Goal: Complete application form

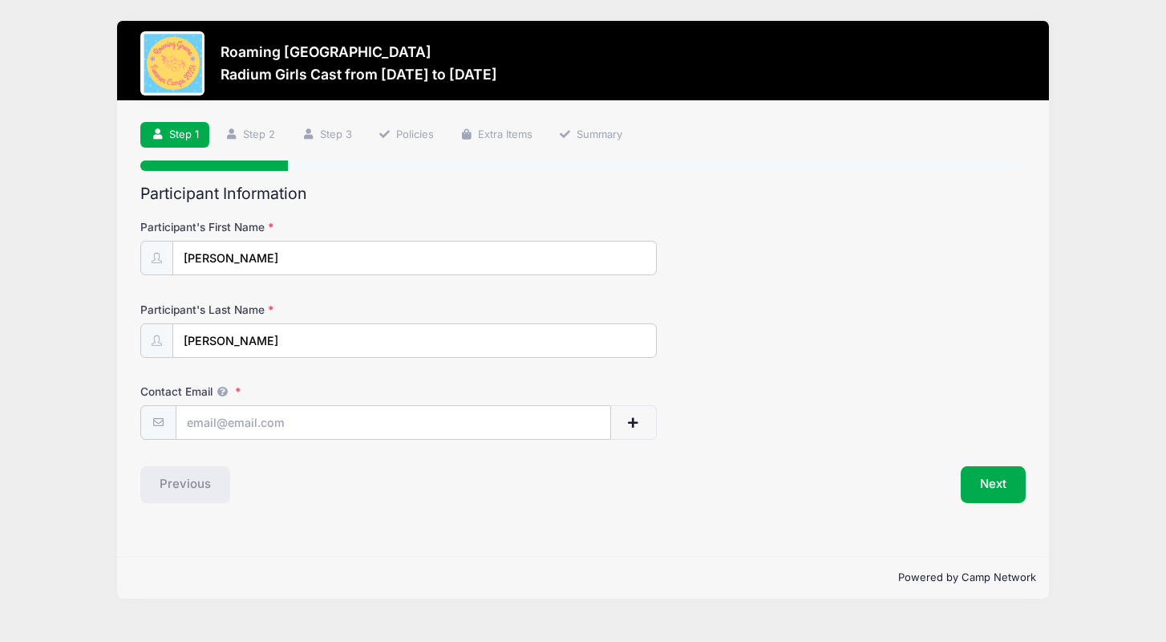
click at [328, 402] on div "Contact Email" at bounding box center [582, 411] width 885 height 56
type input "[EMAIL_ADDRESS][DOMAIN_NAME]"
click at [1010, 489] on button "Next" at bounding box center [993, 484] width 65 height 37
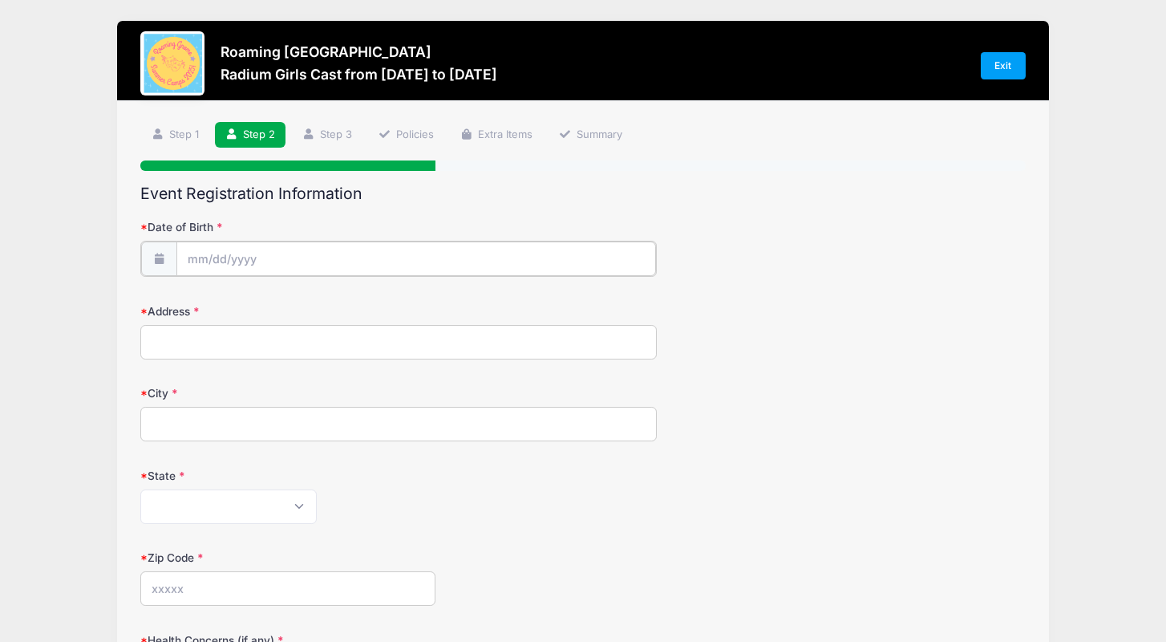
click at [451, 266] on input "Date of Birth" at bounding box center [416, 258] width 480 height 34
click at [391, 259] on input "Date of Birth" at bounding box center [416, 258] width 480 height 34
click at [371, 249] on input "Date of Birth" at bounding box center [416, 258] width 480 height 34
click at [201, 262] on input "Date of Birth" at bounding box center [416, 258] width 480 height 34
click at [207, 261] on input "Date of Birth" at bounding box center [416, 258] width 480 height 34
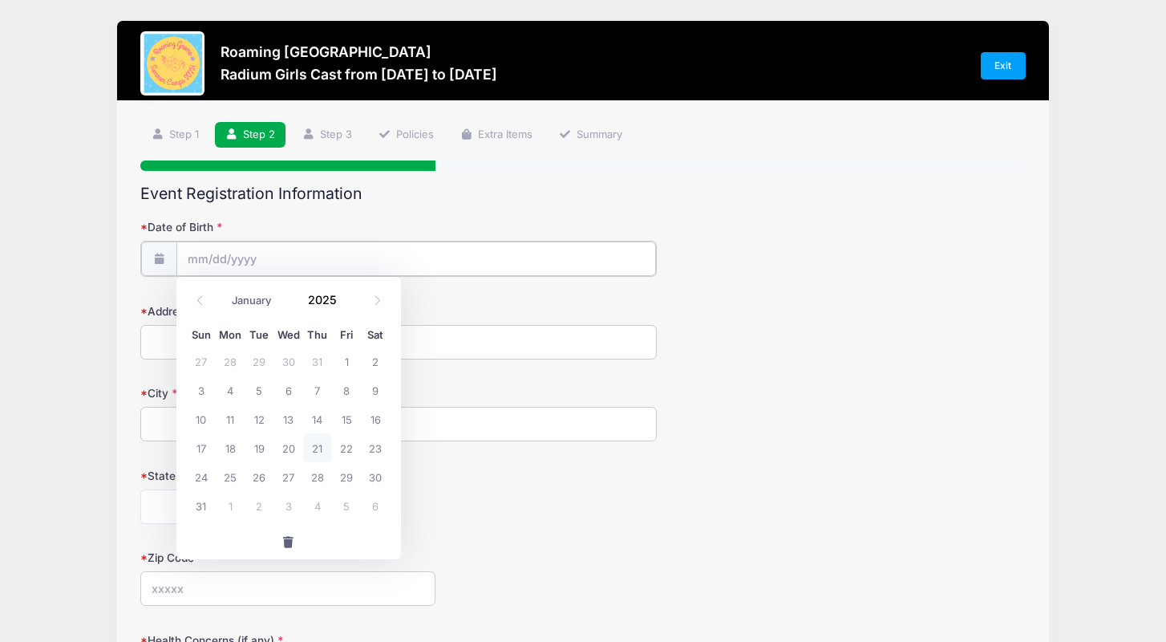
click at [207, 261] on input "Date of Birth" at bounding box center [416, 258] width 480 height 34
click at [339, 300] on input "2025" at bounding box center [327, 299] width 52 height 24
click at [375, 297] on icon at bounding box center [378, 300] width 6 height 10
select select "8"
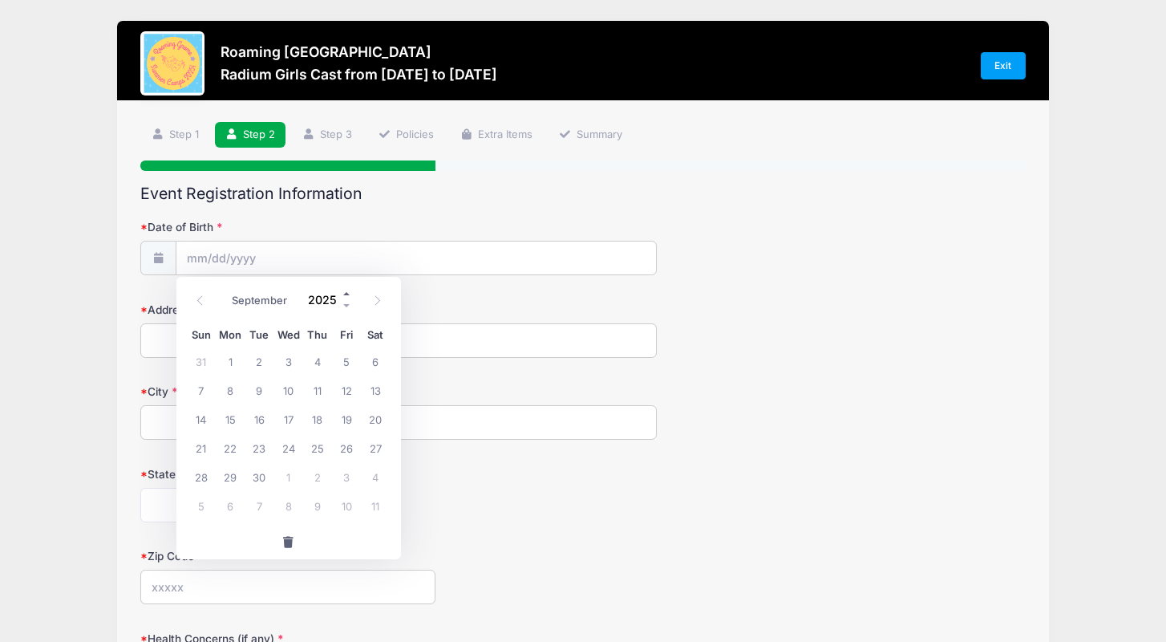
click at [346, 297] on span at bounding box center [347, 293] width 11 height 12
click at [347, 306] on span at bounding box center [347, 305] width 11 height 12
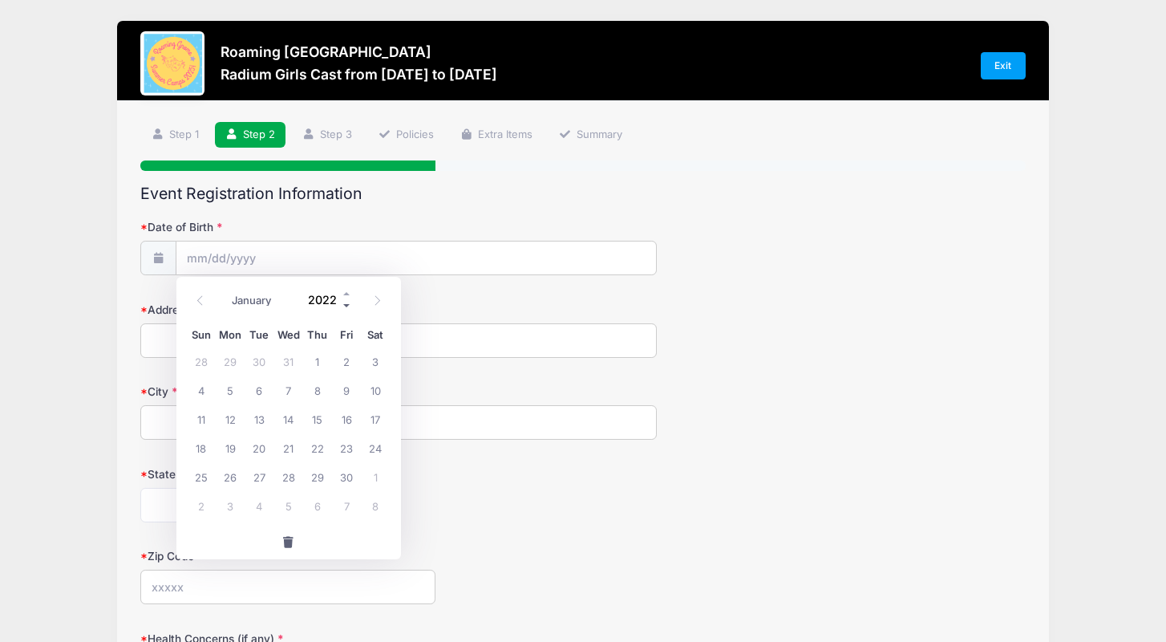
click at [347, 306] on span at bounding box center [347, 305] width 11 height 12
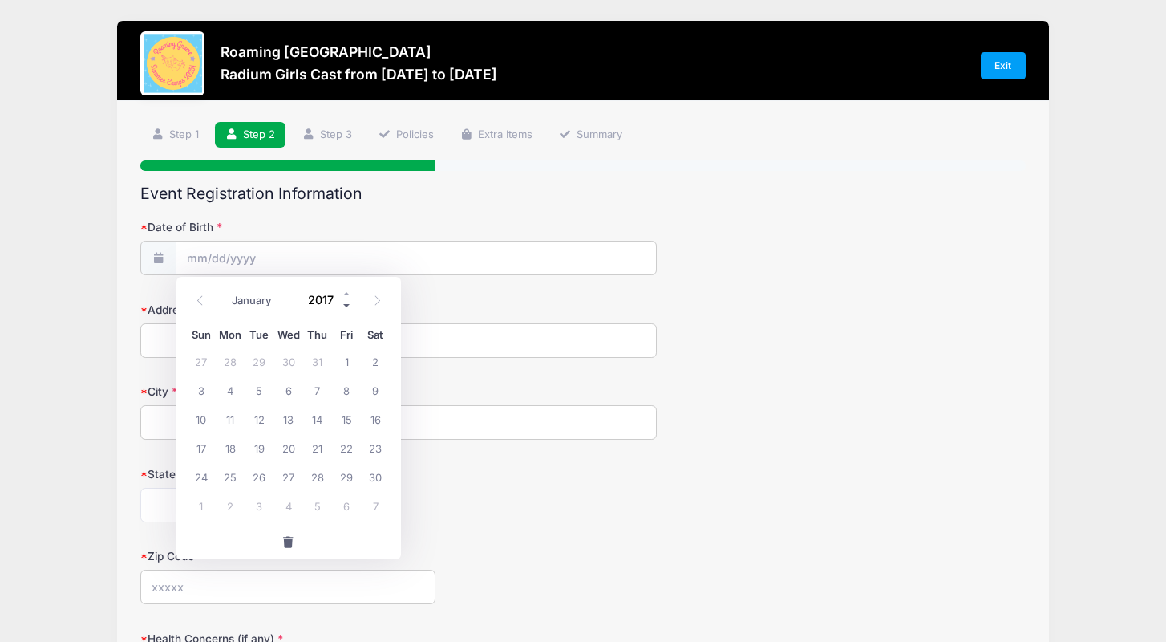
click at [347, 306] on span at bounding box center [347, 305] width 11 height 12
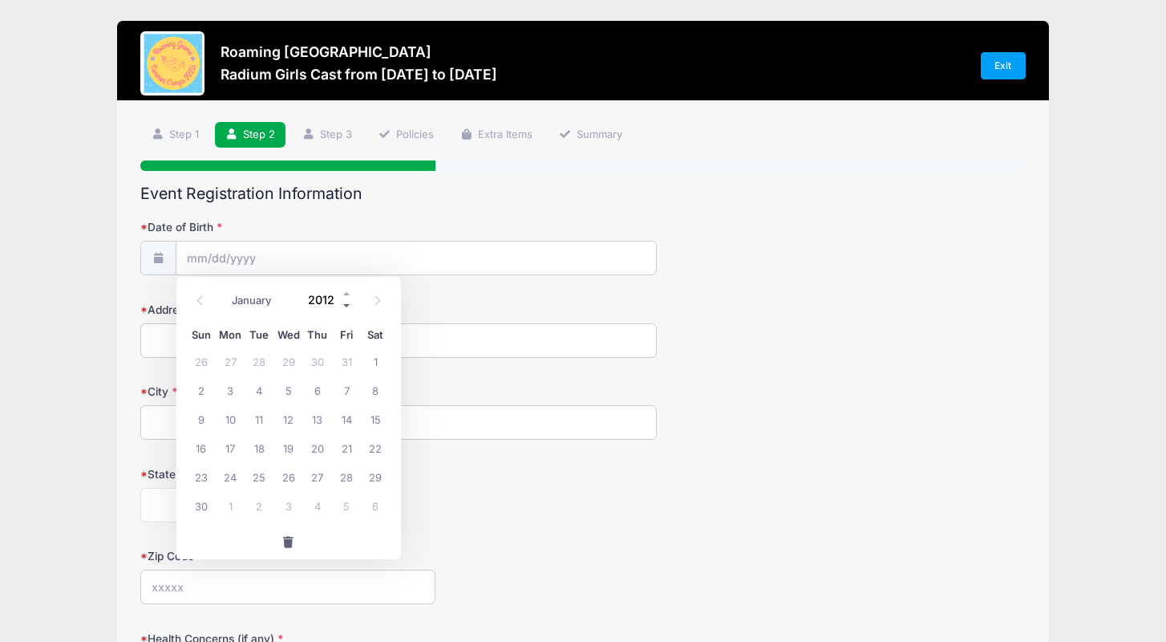
click at [347, 306] on span at bounding box center [347, 305] width 11 height 12
type input "2010"
click at [205, 301] on span at bounding box center [200, 300] width 26 height 27
click at [380, 299] on icon at bounding box center [377, 300] width 10 height 10
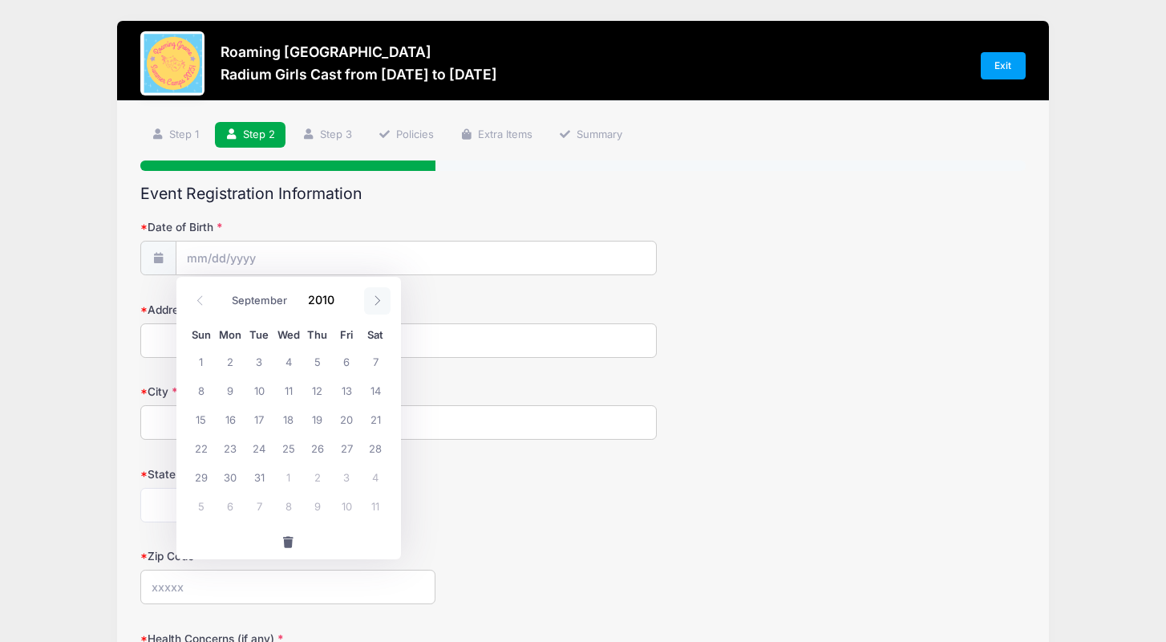
click at [380, 299] on icon at bounding box center [377, 300] width 10 height 10
select select "9"
click at [288, 481] on span "27" at bounding box center [288, 476] width 29 height 29
type input "[DATE]"
click at [640, 341] on input "Address" at bounding box center [398, 340] width 517 height 34
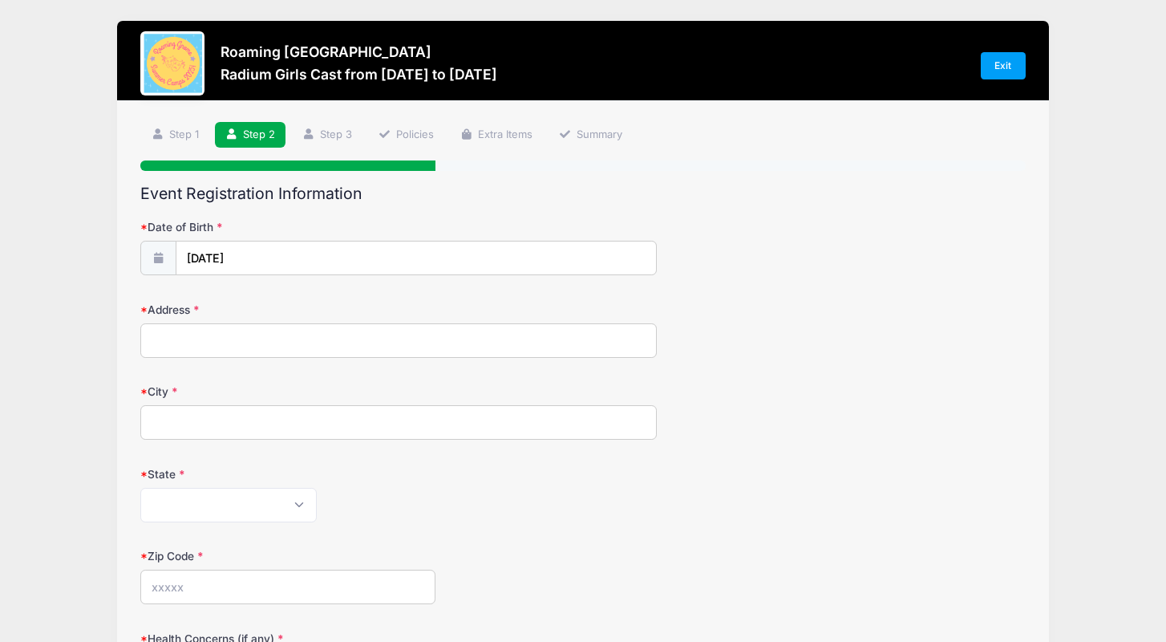
type input "[STREET_ADDRESS]"
type input "[GEOGRAPHIC_DATA]"
select select "CO"
type input "80238"
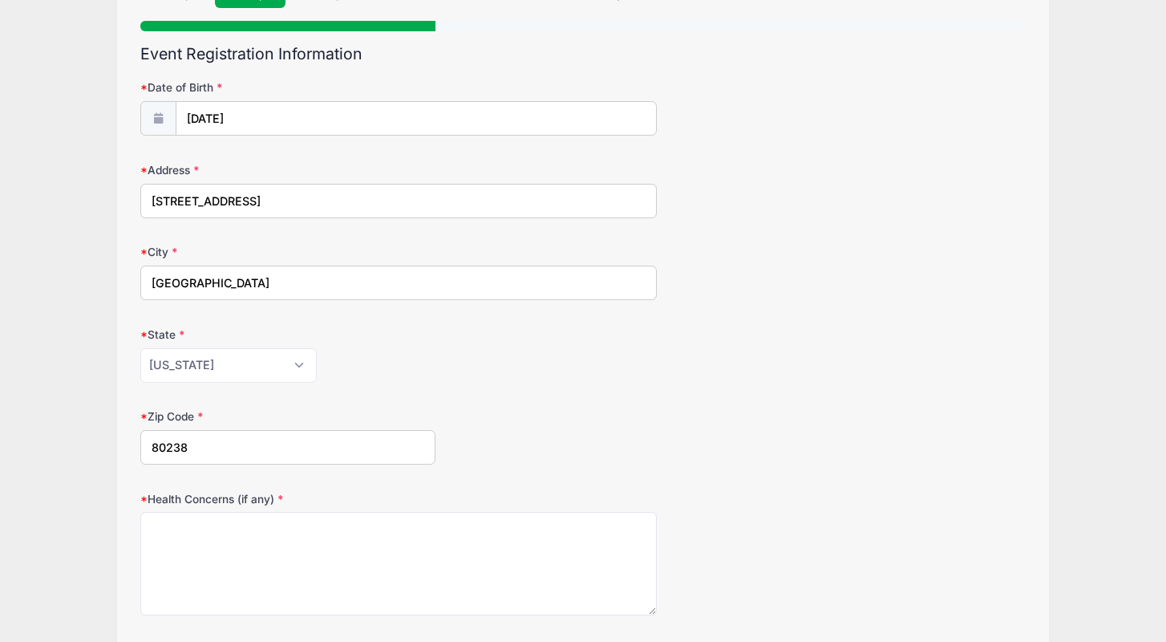
scroll to position [205, 0]
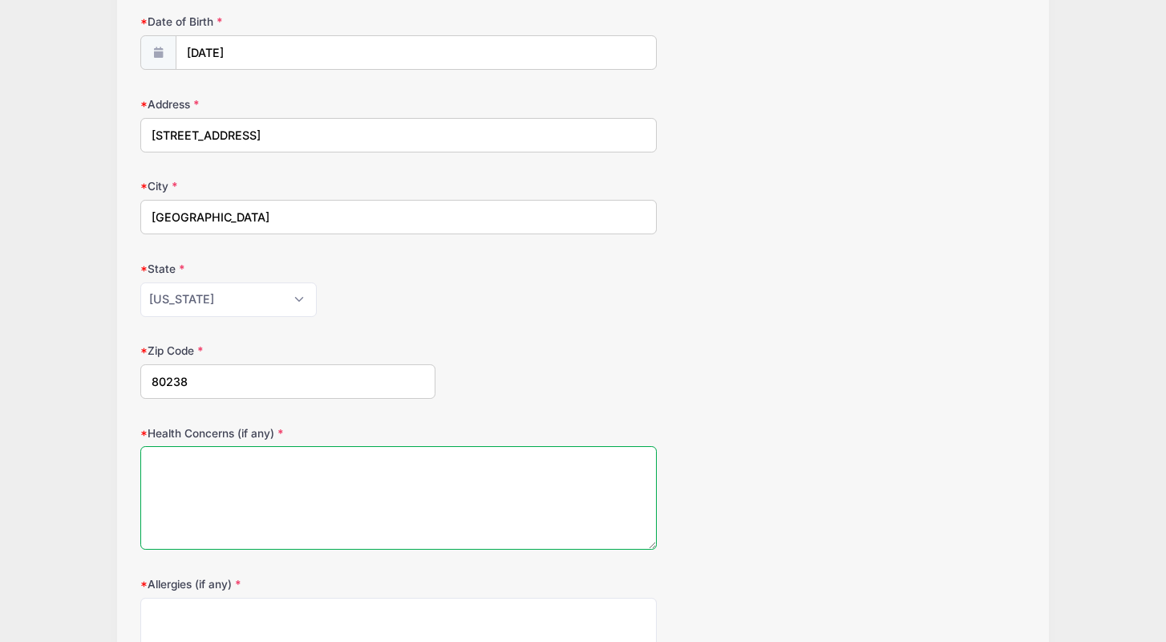
click at [265, 476] on textarea "Health Concerns (if any)" at bounding box center [398, 497] width 517 height 103
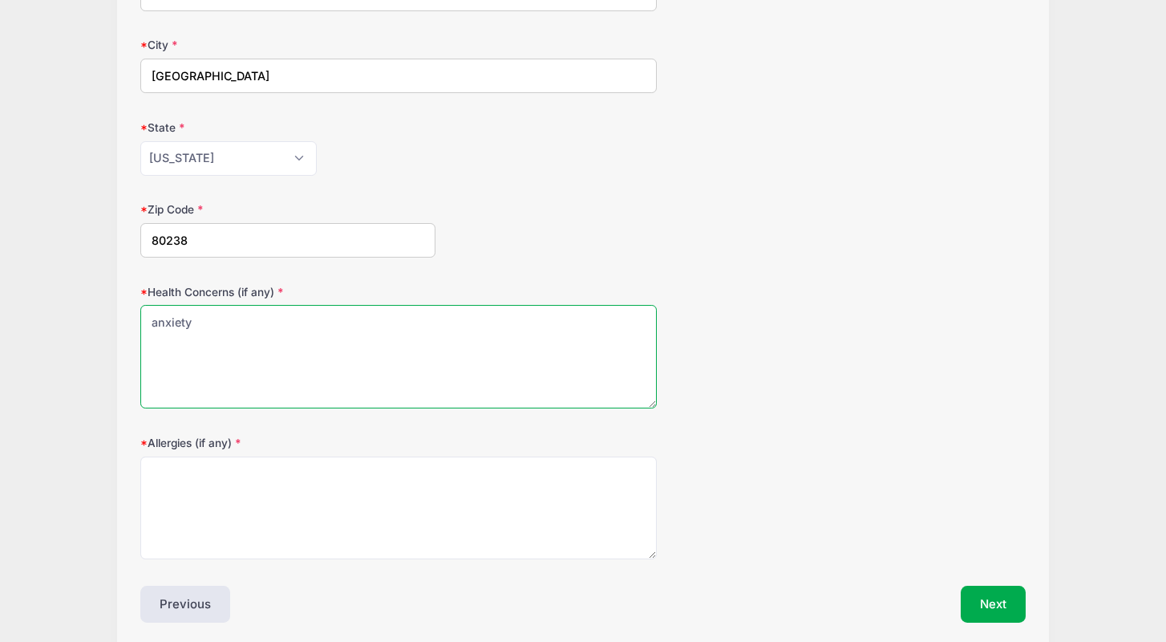
scroll to position [378, 0]
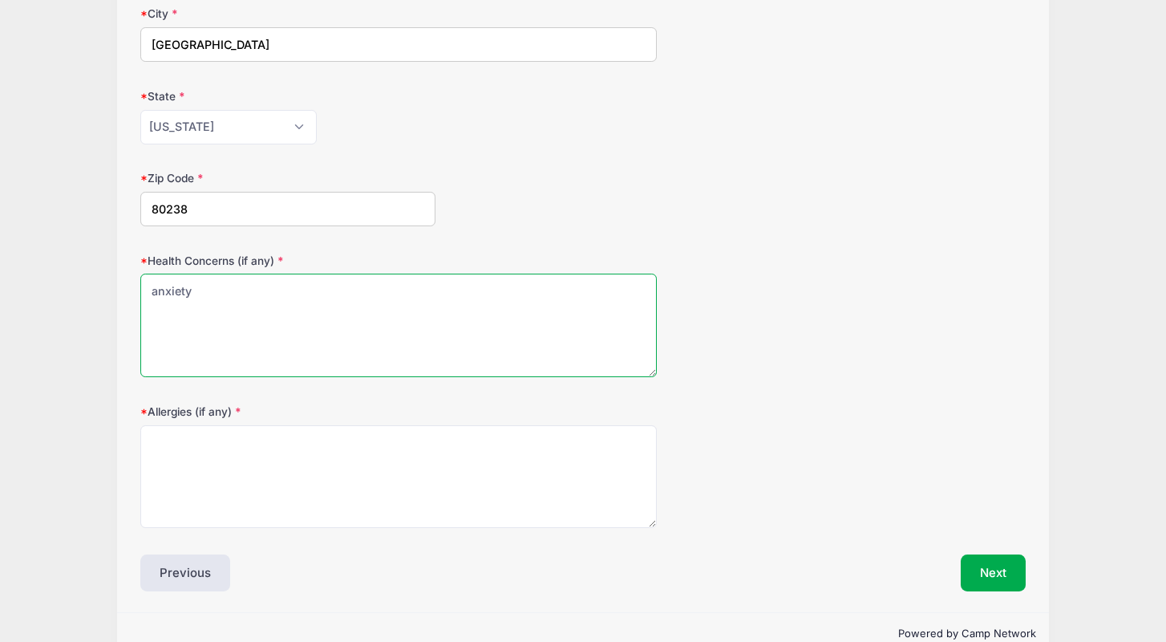
type textarea "anxiety"
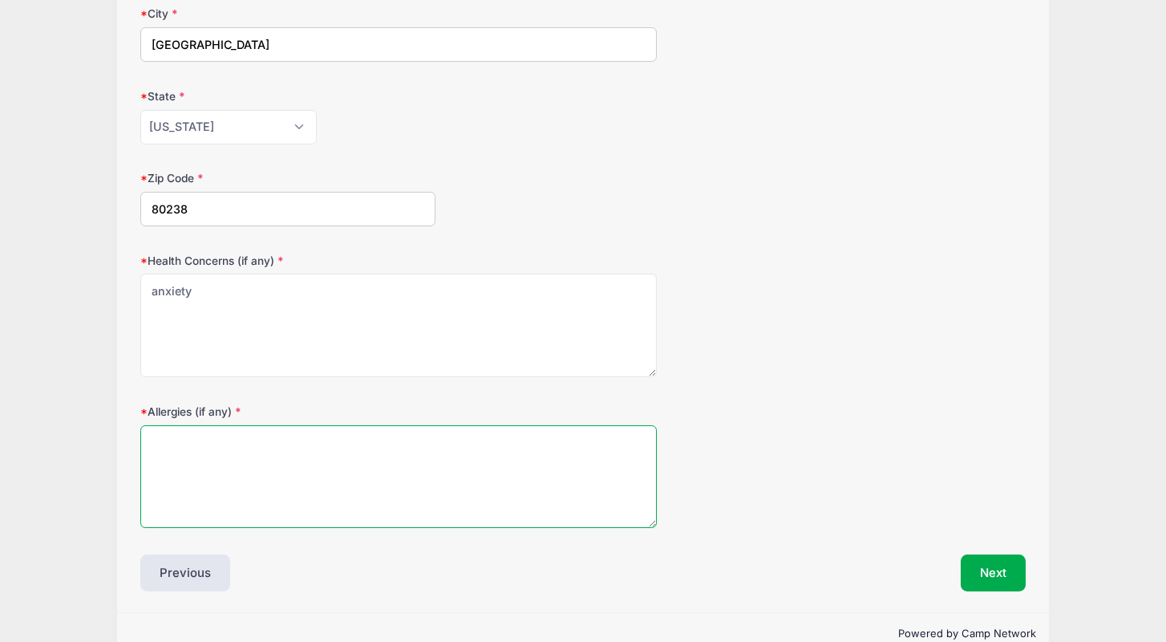
click at [292, 472] on textarea "Allergies (if any)" at bounding box center [398, 476] width 517 height 103
type textarea "none"
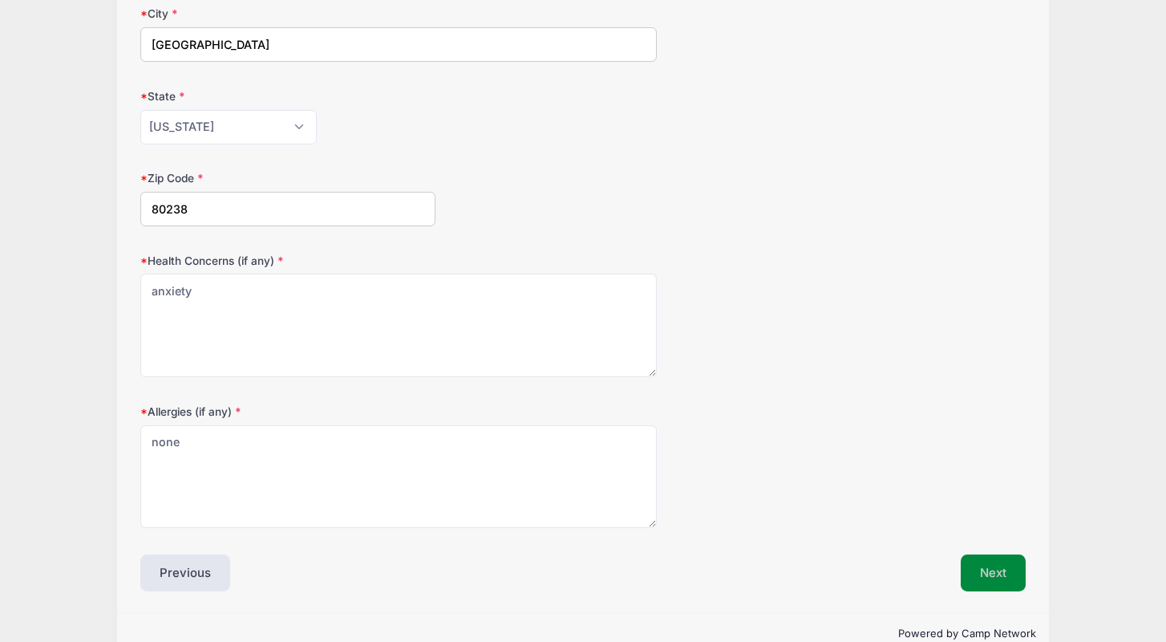
click at [995, 575] on button "Next" at bounding box center [993, 572] width 65 height 37
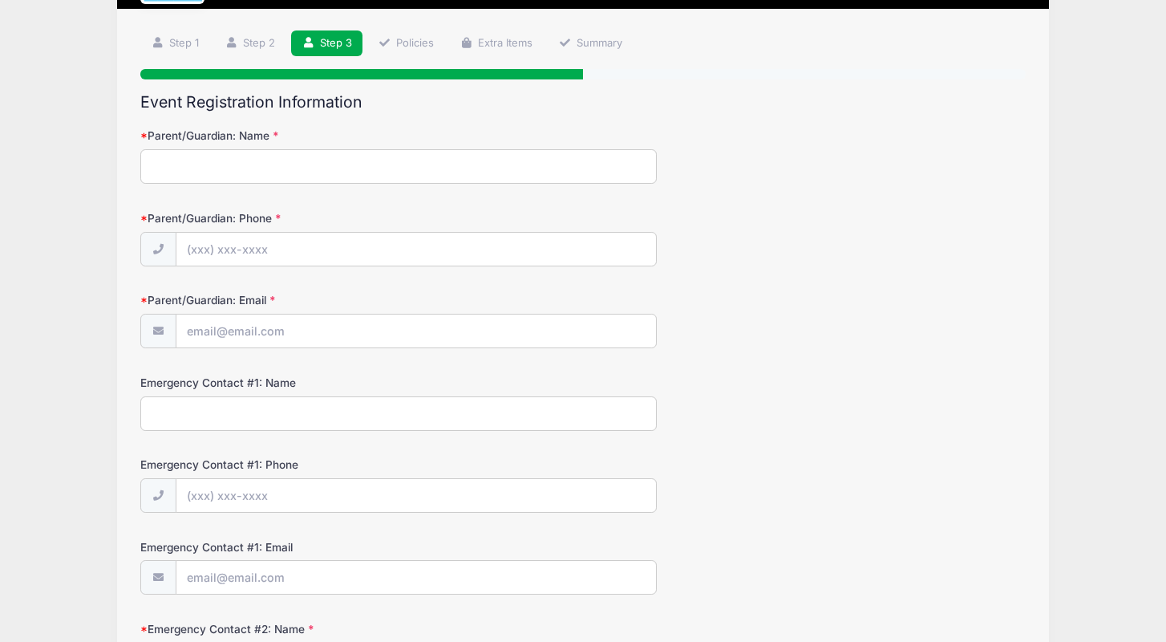
scroll to position [0, 0]
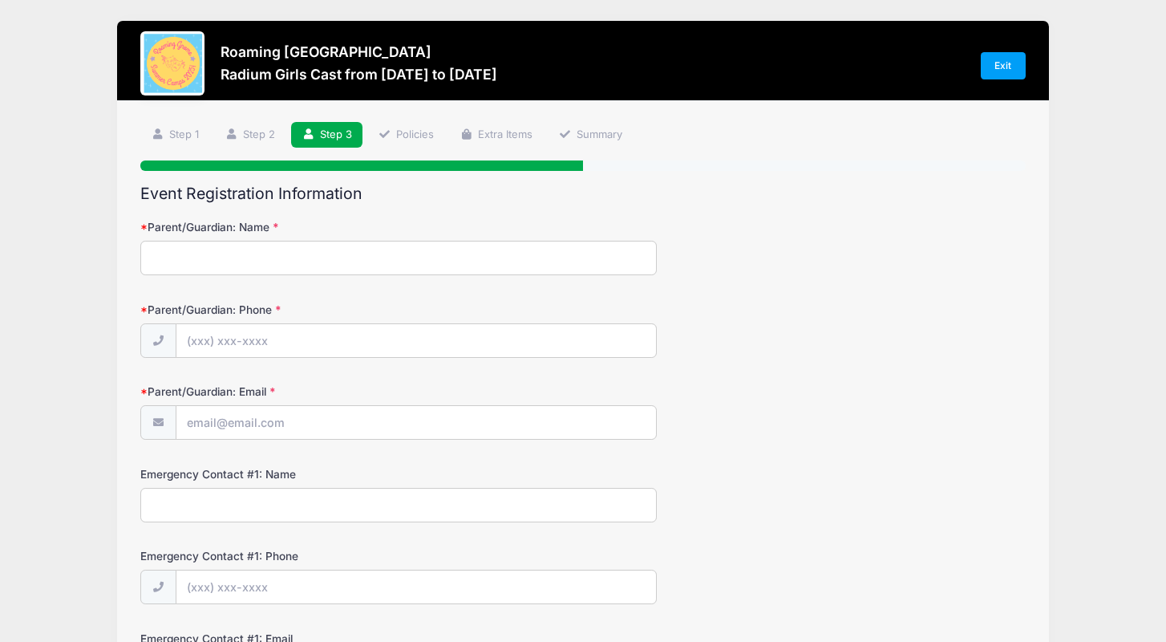
click at [640, 254] on input "Parent/Guardian: Name" at bounding box center [398, 258] width 517 height 34
type input "[PERSON_NAME]"
type input "[EMAIL_ADDRESS][DOMAIN_NAME]"
type input "[PERSON_NAME]"
type input "[EMAIL_ADDRESS][DOMAIN_NAME]"
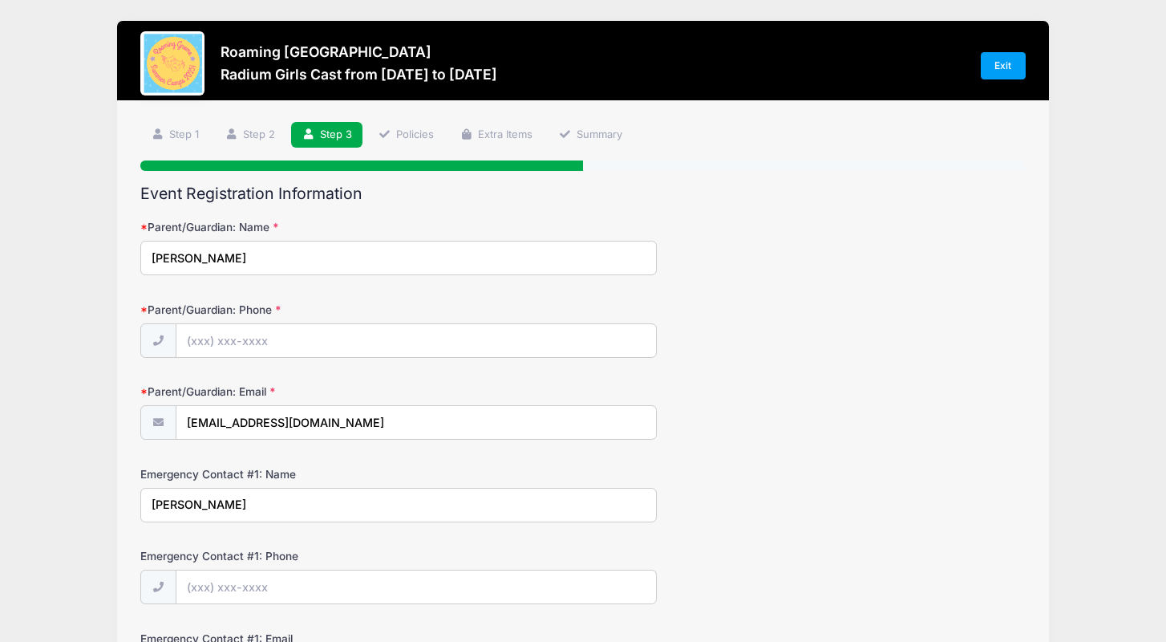
type input "[PERSON_NAME]"
type input "[EMAIL_ADDRESS][DOMAIN_NAME]"
click at [641, 339] on input "Parent/Guardian: Phone" at bounding box center [416, 341] width 480 height 34
type input "[PHONE_NUMBER]"
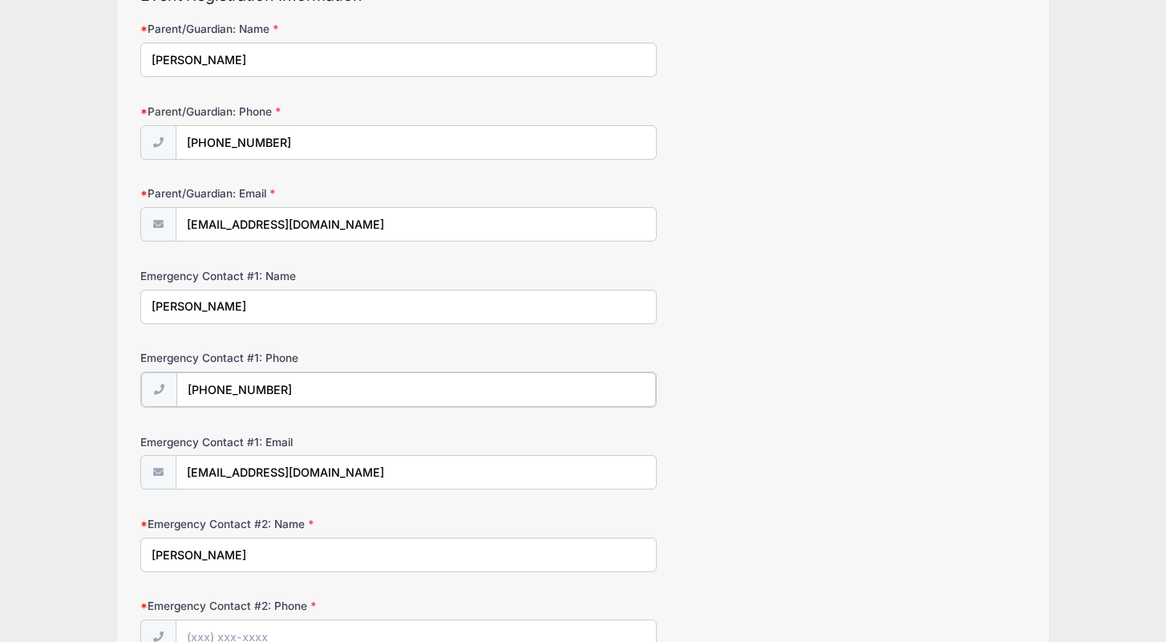
scroll to position [214, 0]
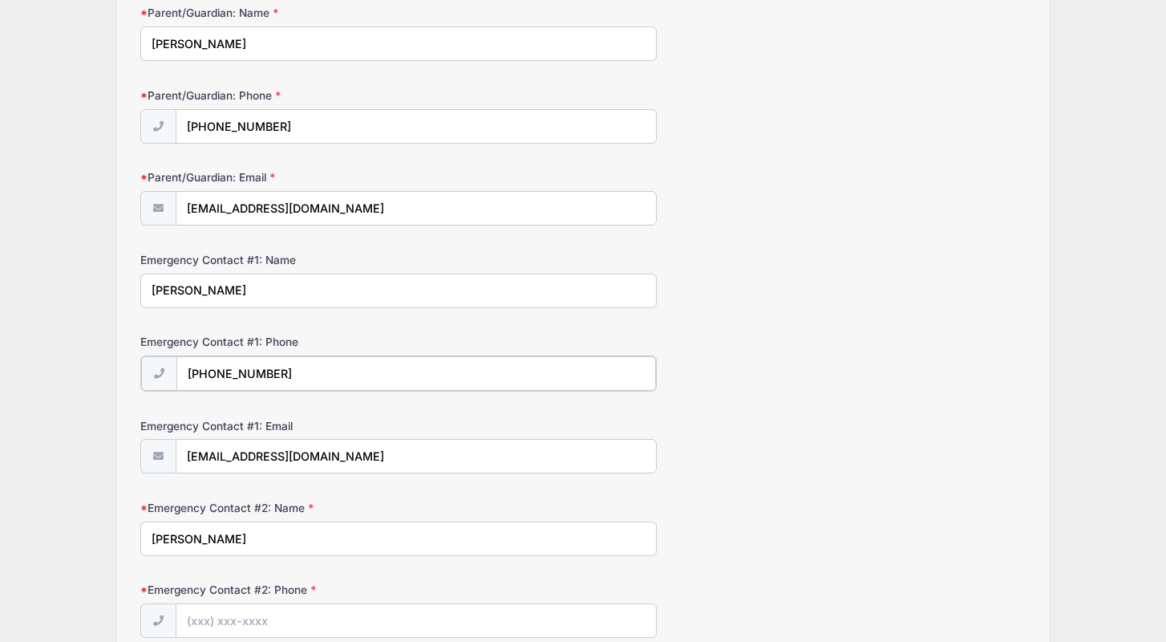
type input "[PHONE_NUMBER]"
drag, startPoint x: 248, startPoint y: 541, endPoint x: 142, endPoint y: 528, distance: 106.7
click at [142, 528] on input "[PERSON_NAME]" at bounding box center [398, 537] width 517 height 34
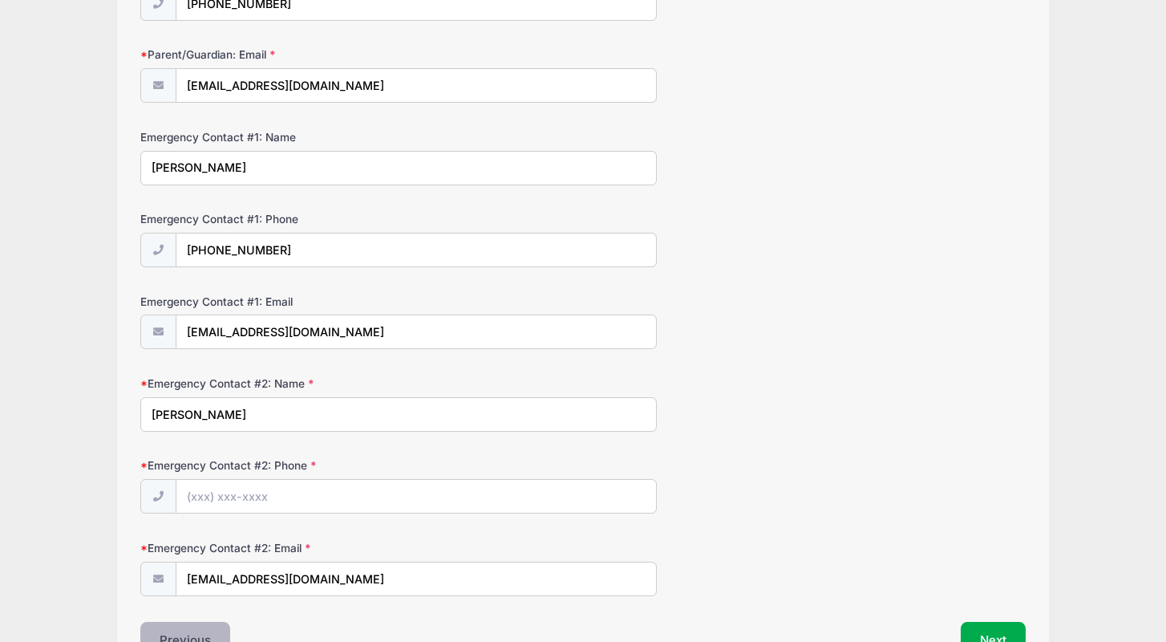
scroll to position [356, 0]
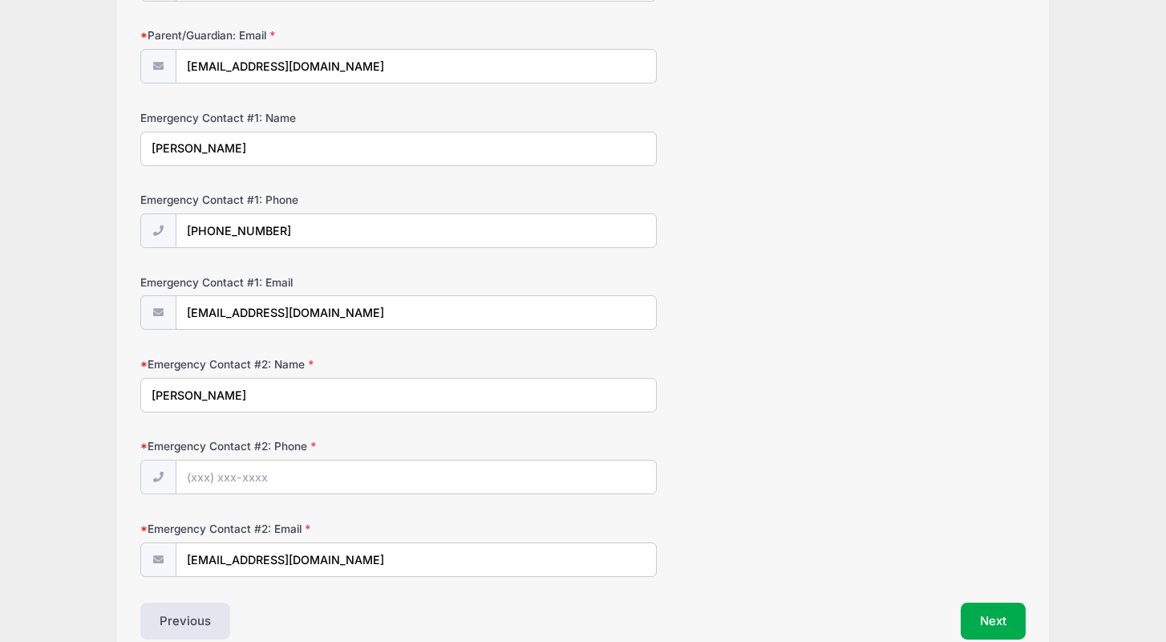
type input "[PERSON_NAME]"
drag, startPoint x: 284, startPoint y: 553, endPoint x: 178, endPoint y: 549, distance: 106.0
click at [178, 550] on input "[EMAIL_ADDRESS][DOMAIN_NAME]" at bounding box center [416, 560] width 480 height 34
click at [291, 558] on input "Emergency Contact #2: Email" at bounding box center [416, 560] width 480 height 34
paste input "[EMAIL_ADDRESS][DOMAIN_NAME]"
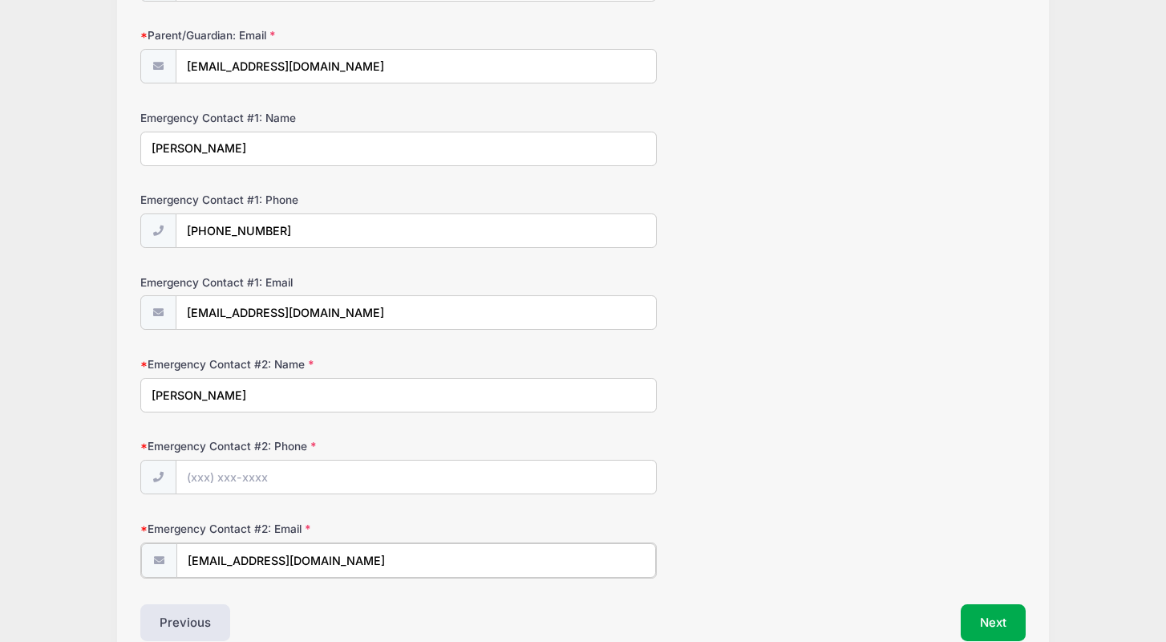
type input "[EMAIL_ADDRESS][DOMAIN_NAME]"
click at [321, 475] on input "Emergency Contact #2: Phone" at bounding box center [416, 477] width 480 height 34
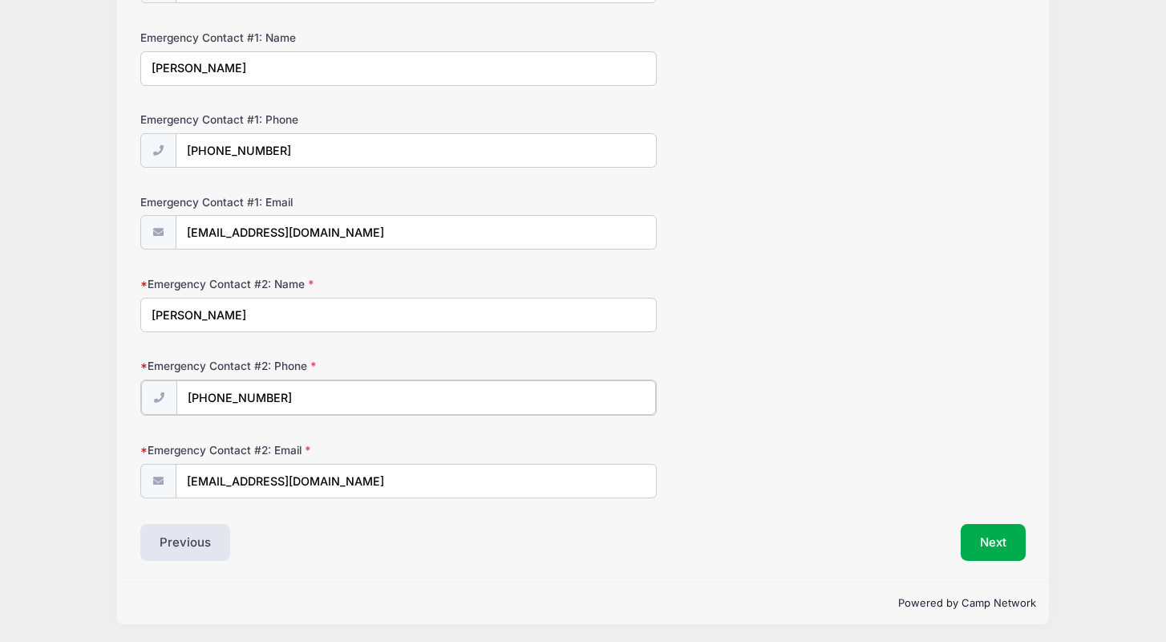
scroll to position [434, 0]
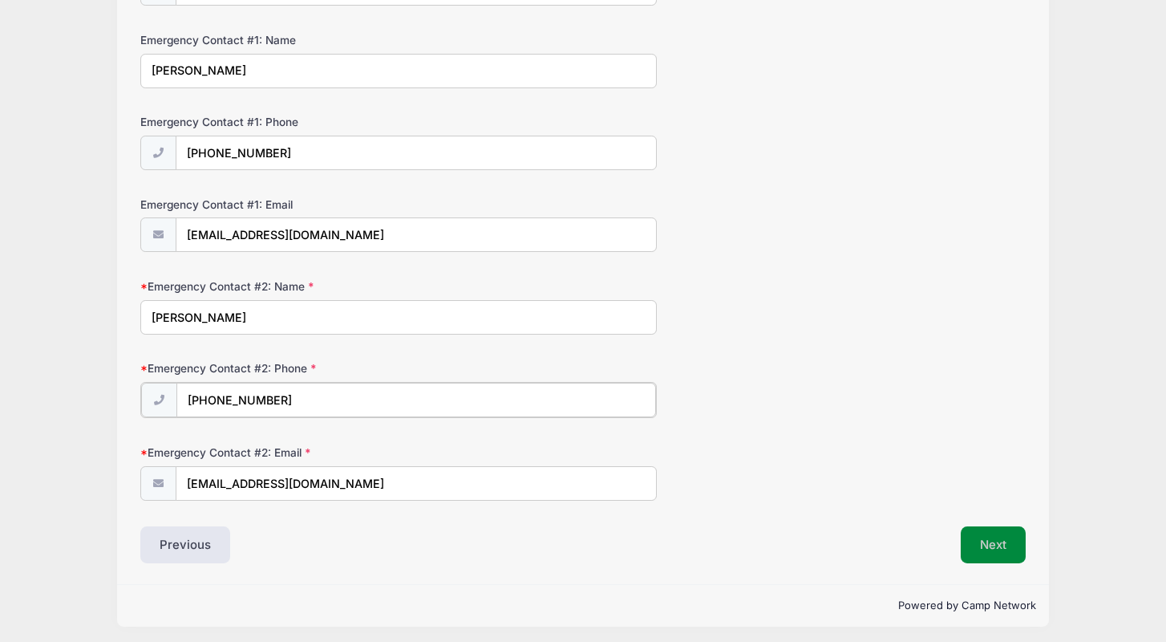
type input "[PHONE_NUMBER]"
click at [1002, 544] on button "Next" at bounding box center [993, 543] width 65 height 37
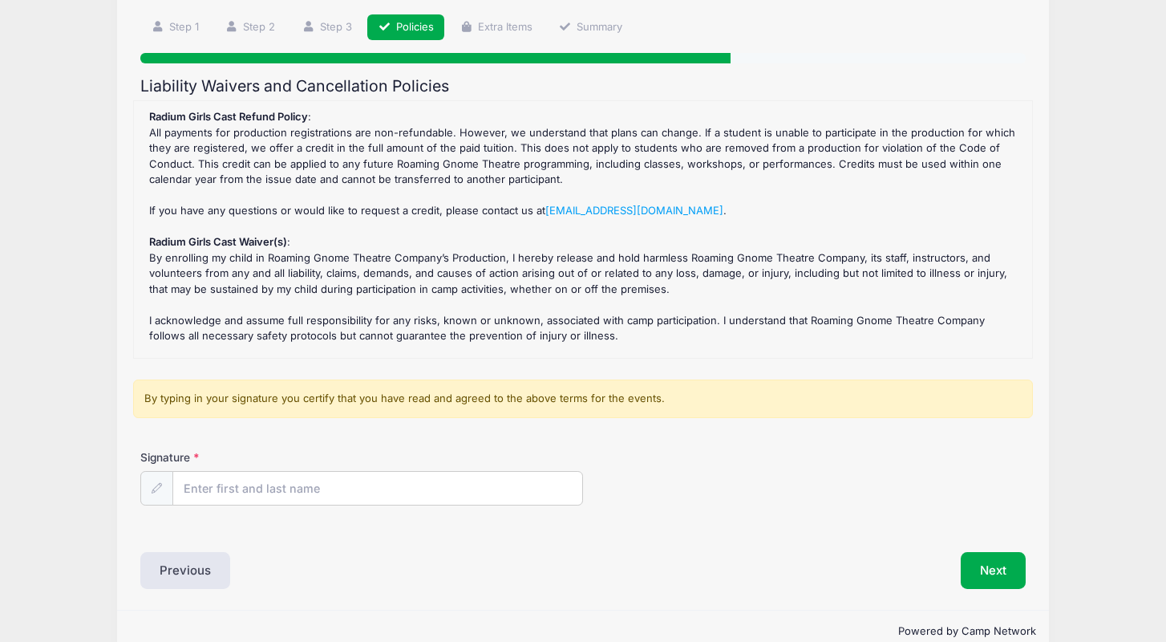
scroll to position [111, 0]
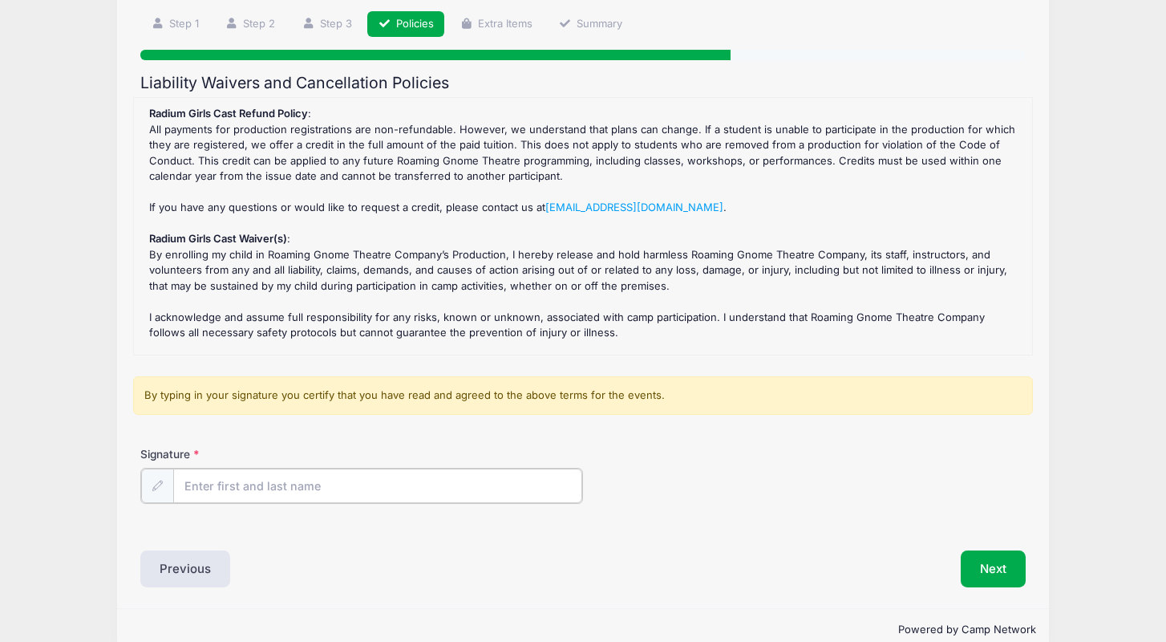
click at [379, 471] on input "Signature" at bounding box center [377, 485] width 409 height 34
type input "[PERSON_NAME]"
click at [976, 574] on button "Next" at bounding box center [993, 567] width 65 height 37
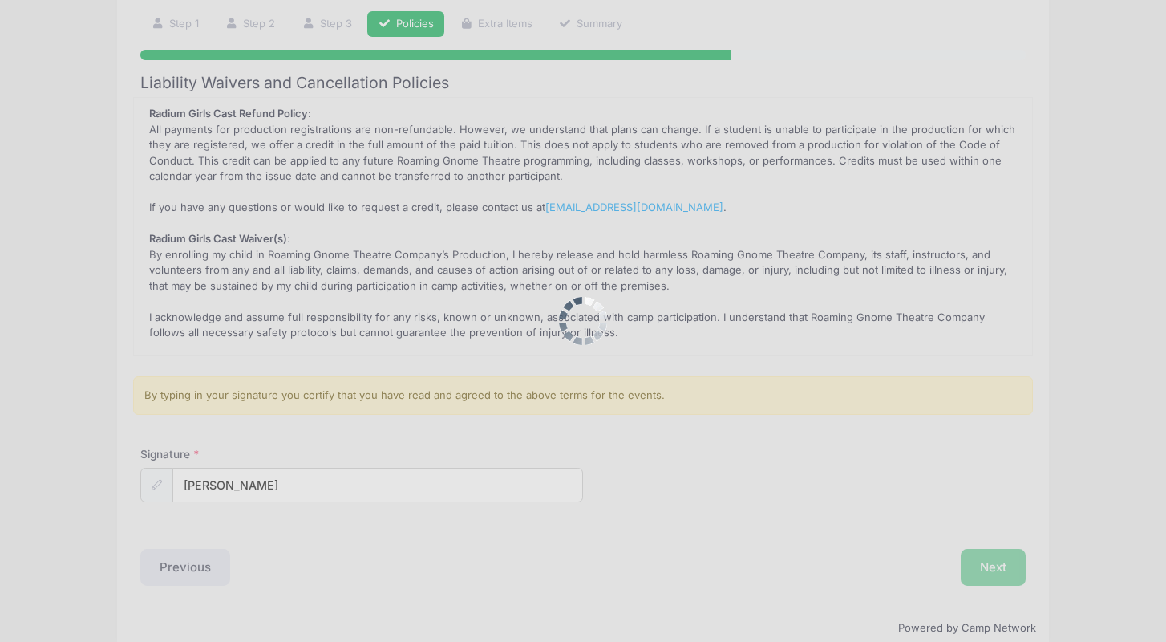
scroll to position [0, 0]
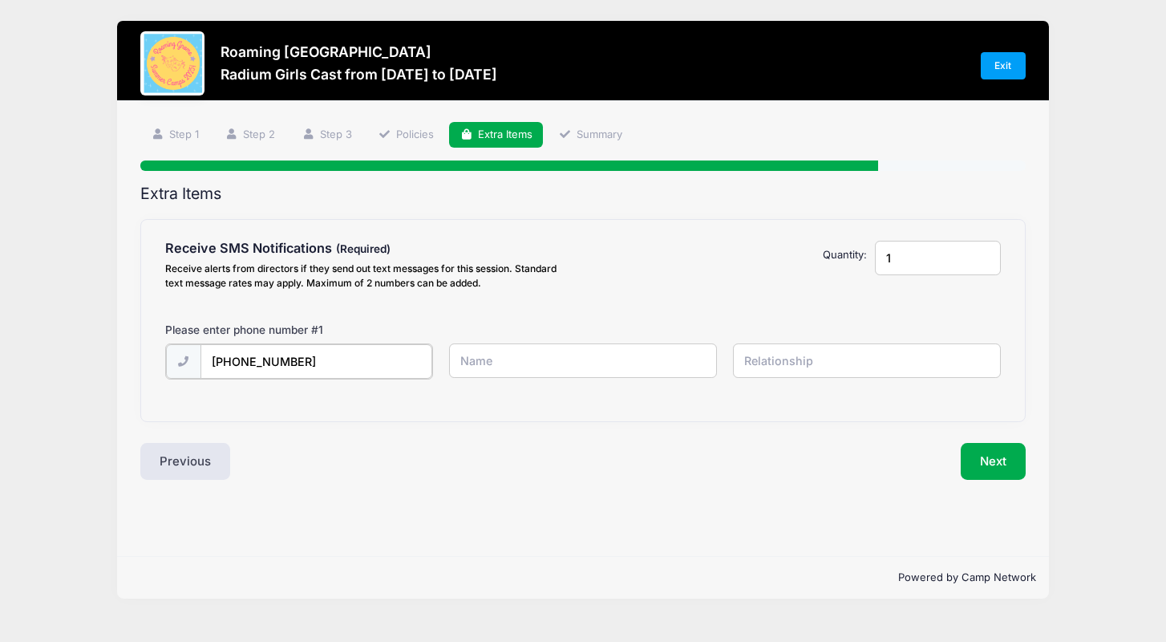
type input "[PHONE_NUMBER]"
click at [0, 0] on input "text" at bounding box center [0, 0] width 0 height 0
type input "[PERSON_NAME]"
click at [0, 0] on input "text" at bounding box center [0, 0] width 0 height 0
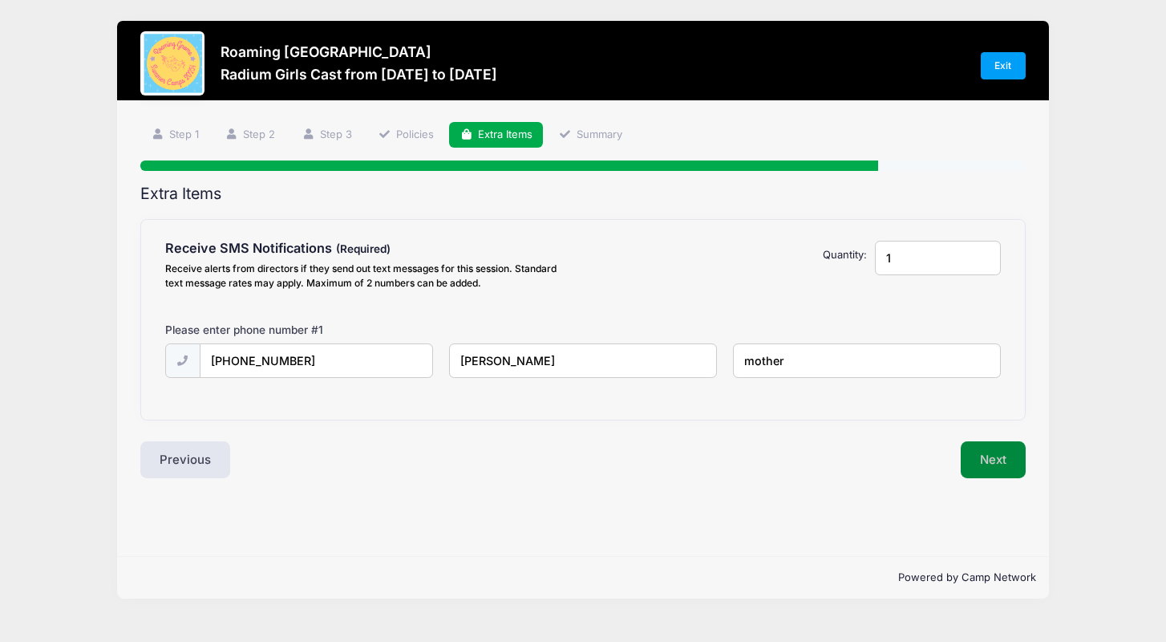
type input "mother"
click at [975, 463] on button "Next" at bounding box center [993, 459] width 65 height 37
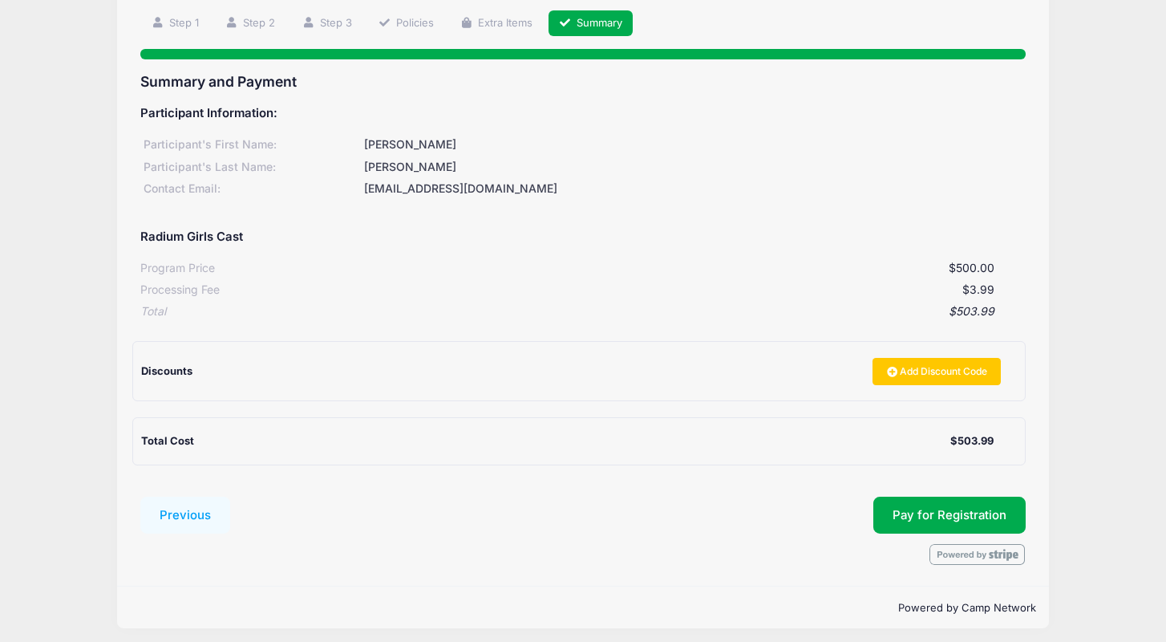
scroll to position [111, 0]
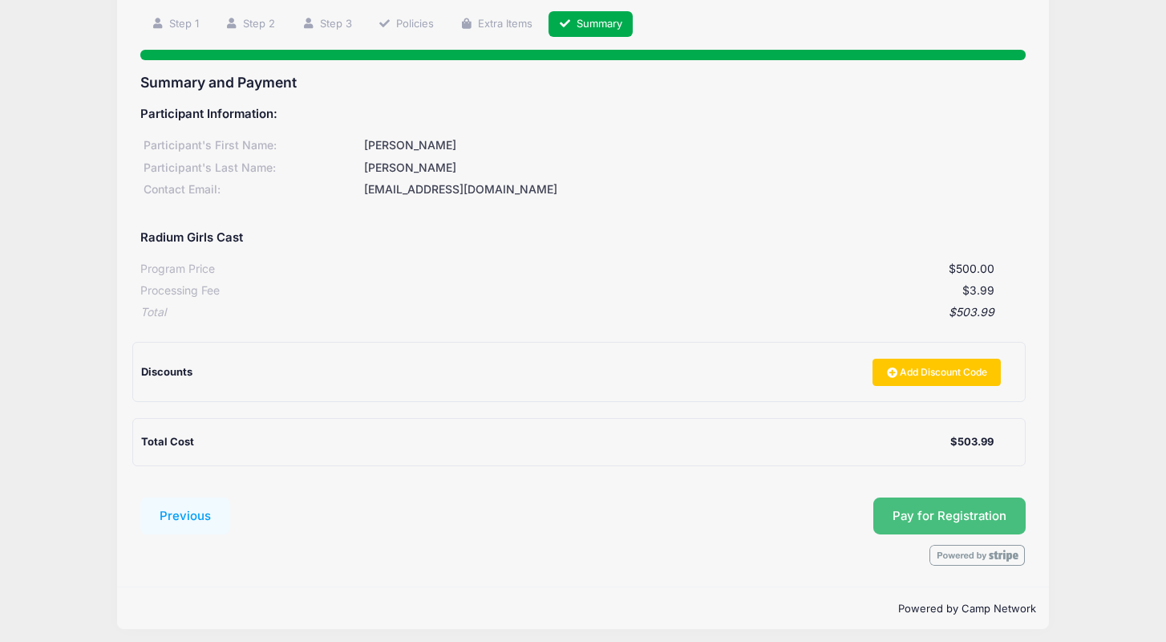
click at [913, 509] on span "Pay for Registration" at bounding box center [950, 516] width 114 height 14
